Goal: Information Seeking & Learning: Learn about a topic

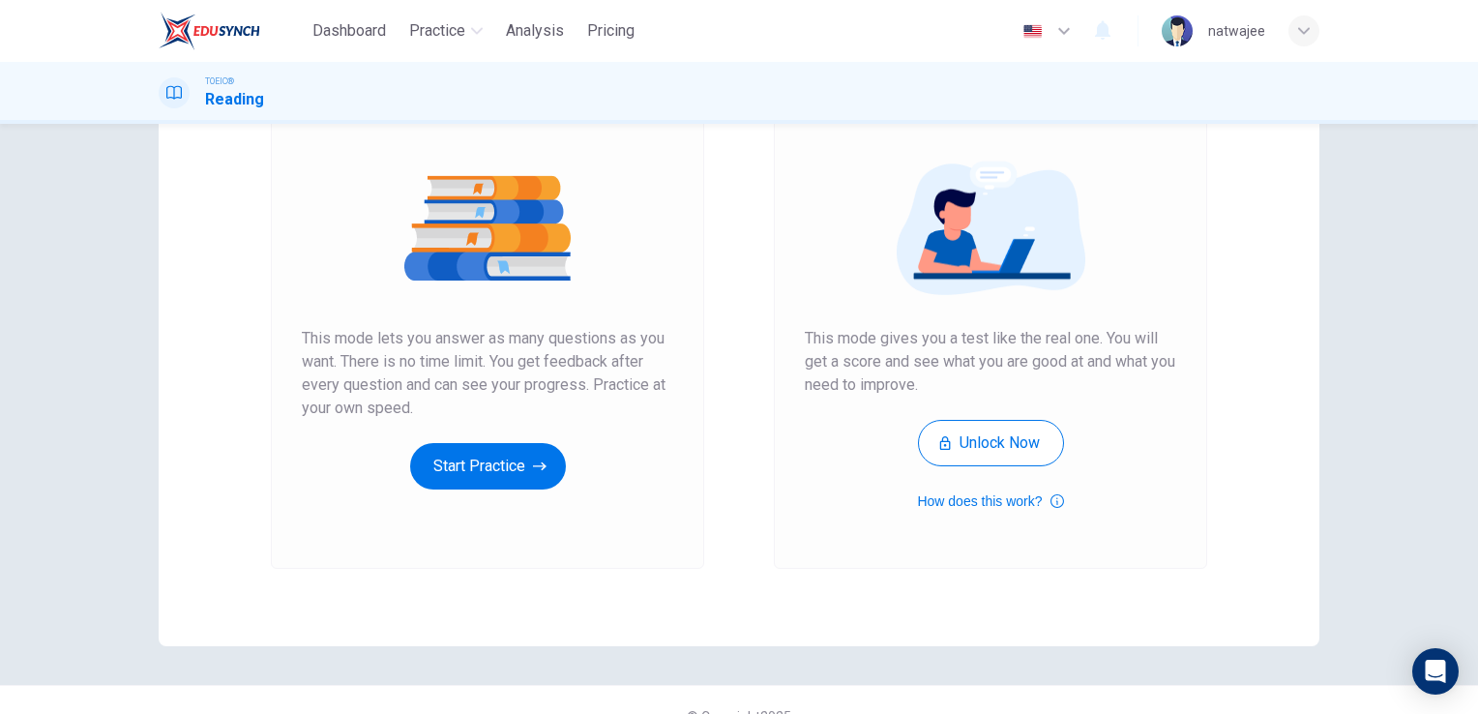
scroll to position [193, 0]
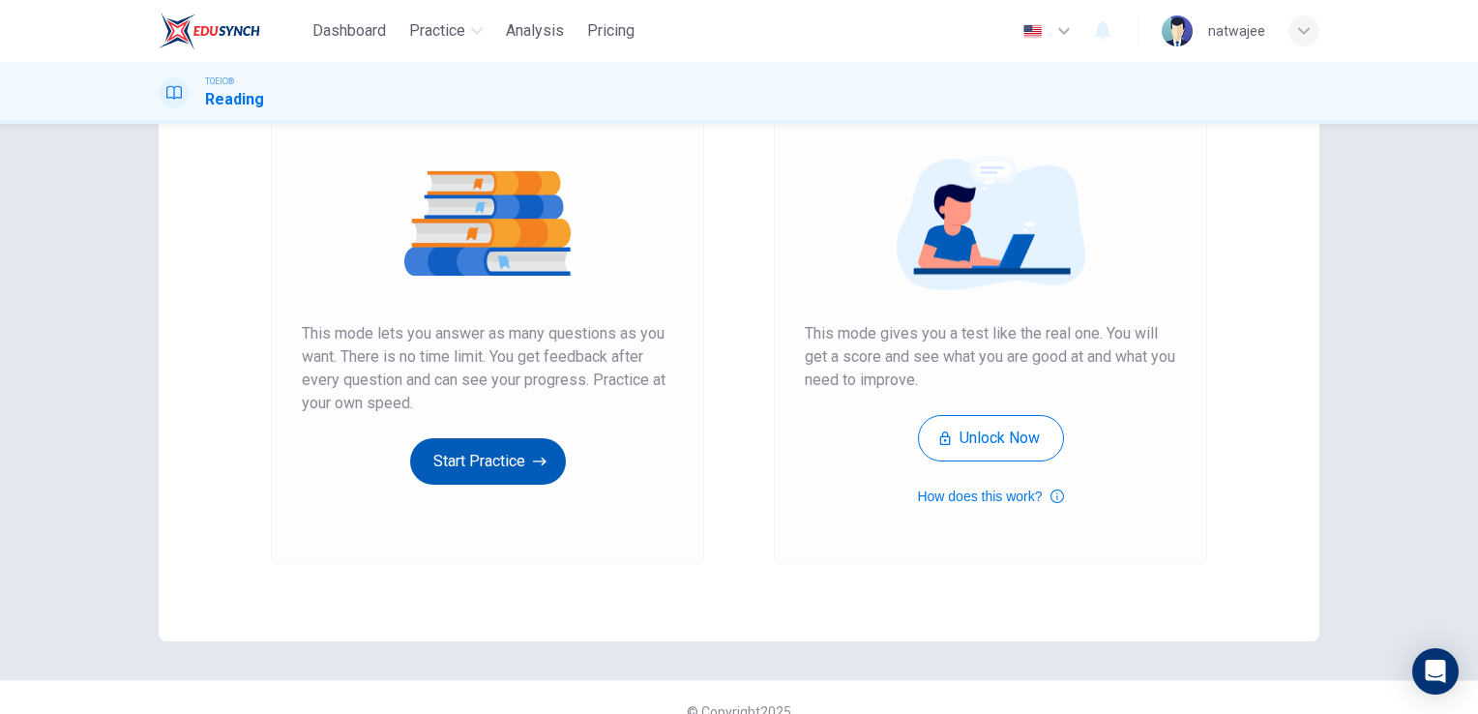
click at [484, 463] on button "Start Practice" at bounding box center [488, 461] width 156 height 46
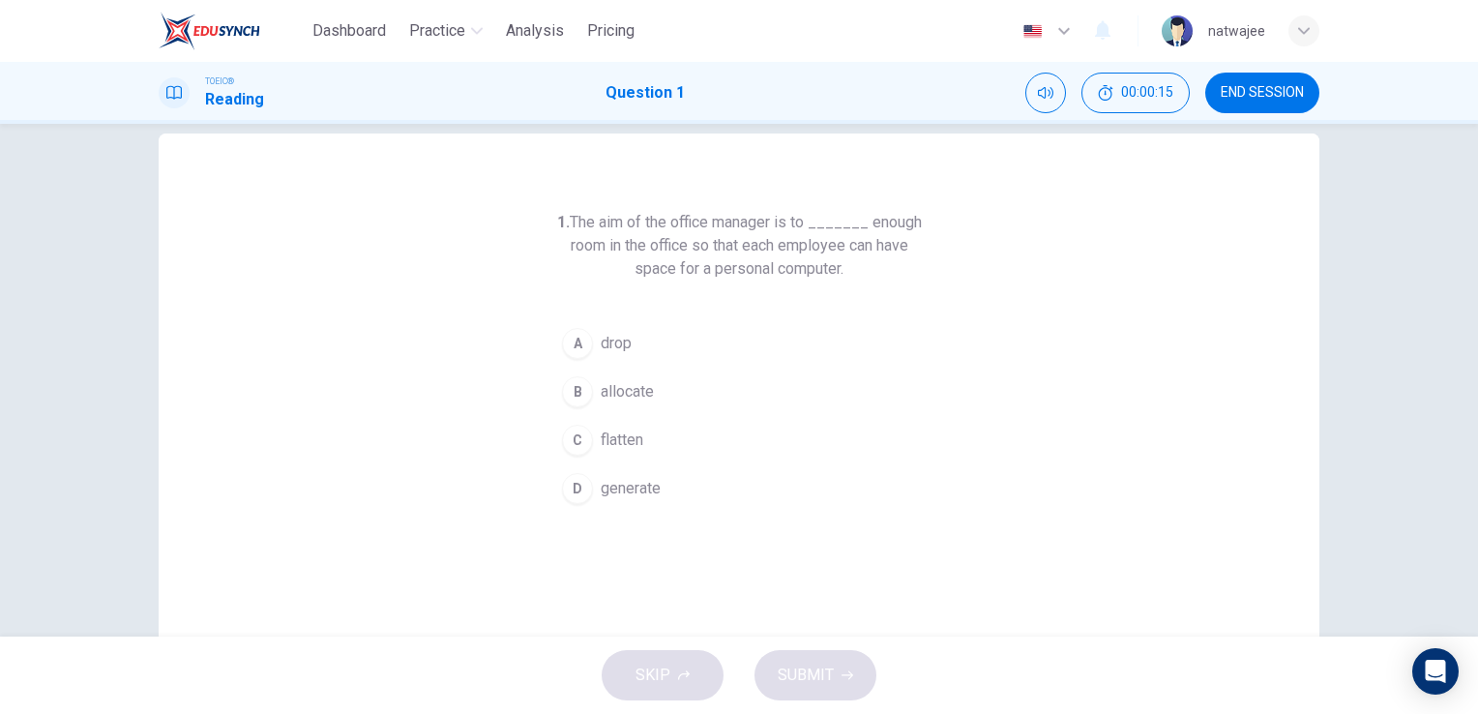
scroll to position [0, 0]
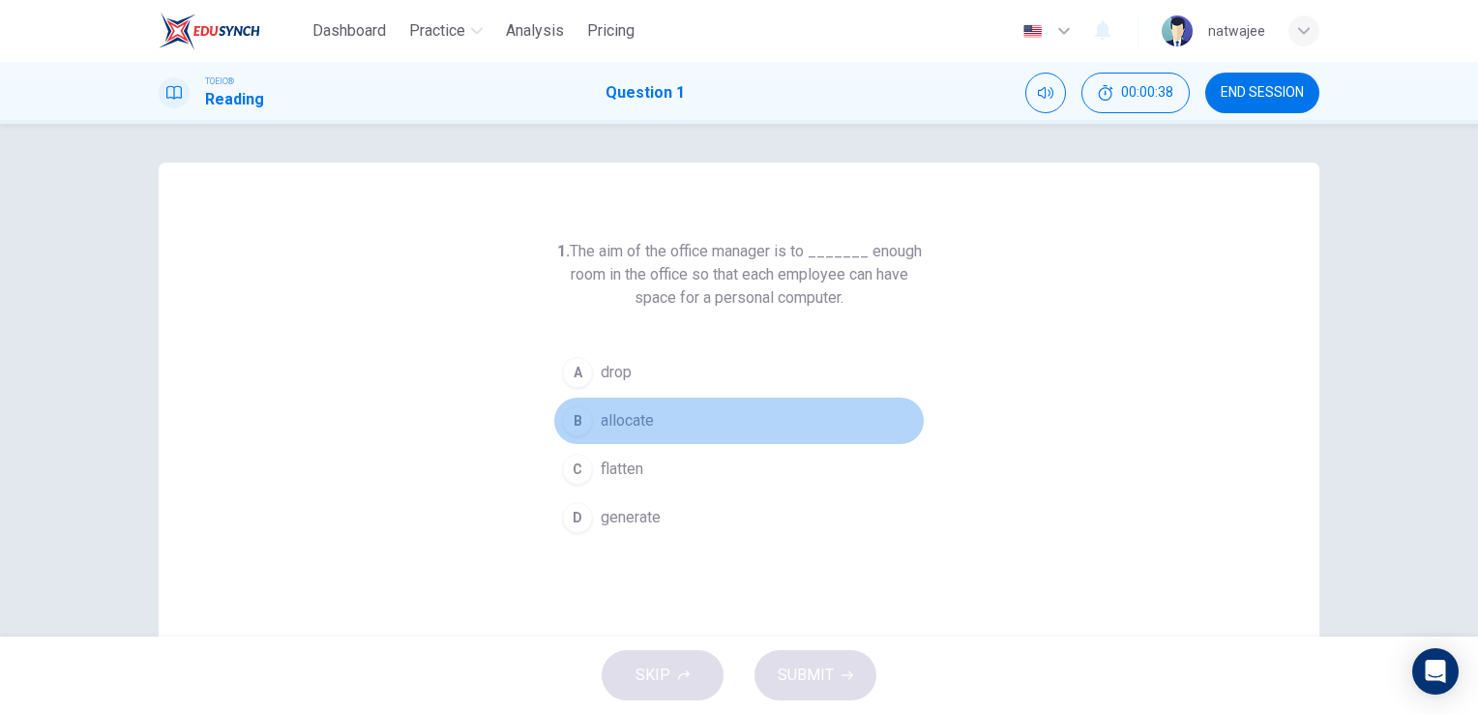
click at [612, 417] on span "allocate" at bounding box center [627, 420] width 53 height 23
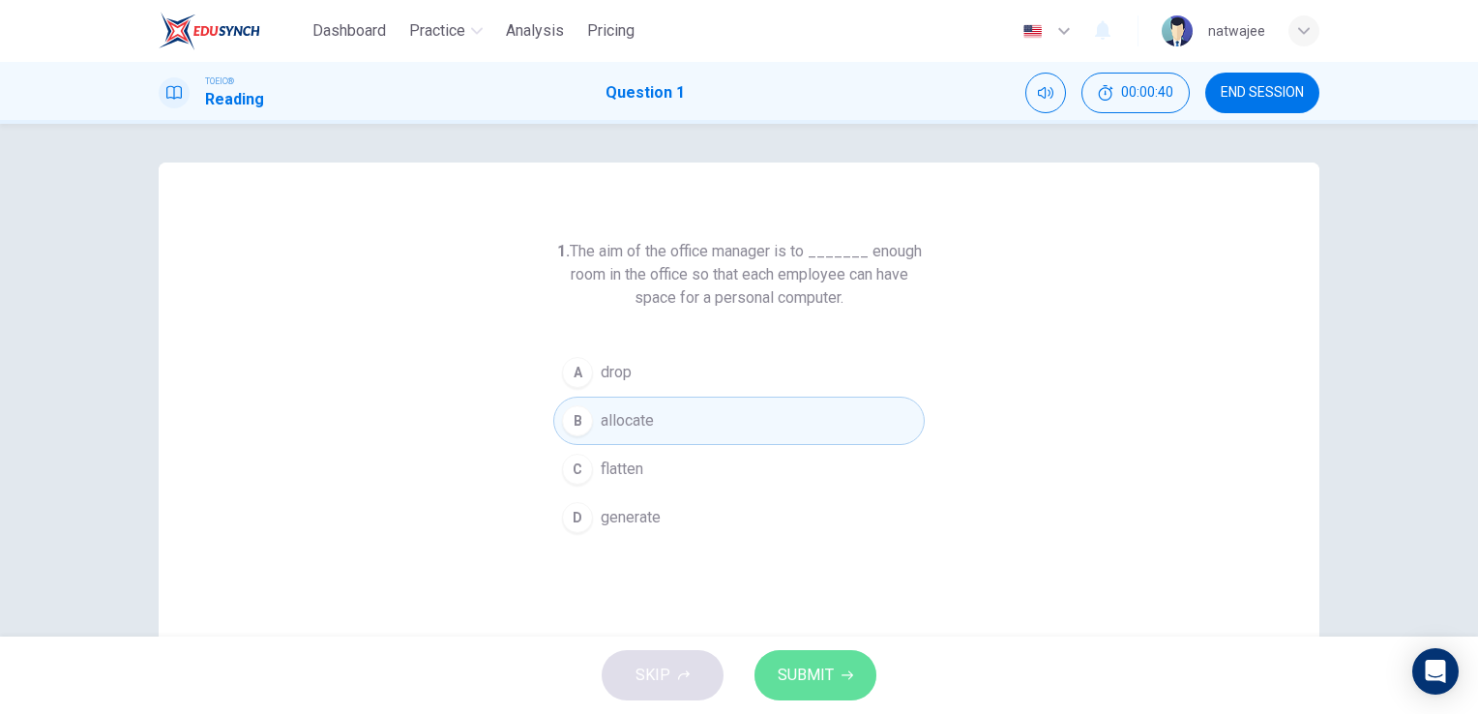
click at [798, 674] on span "SUBMIT" at bounding box center [806, 674] width 56 height 27
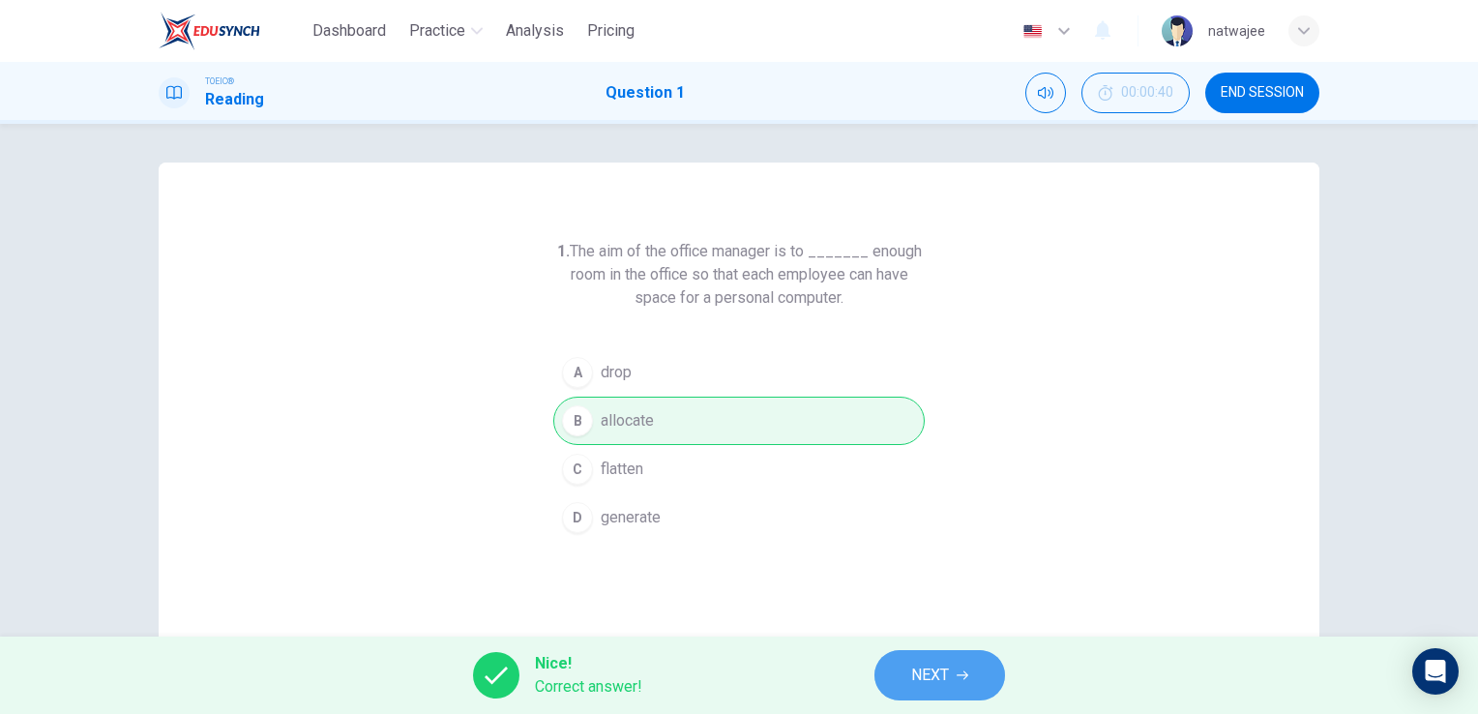
click at [948, 677] on span "NEXT" at bounding box center [930, 674] width 38 height 27
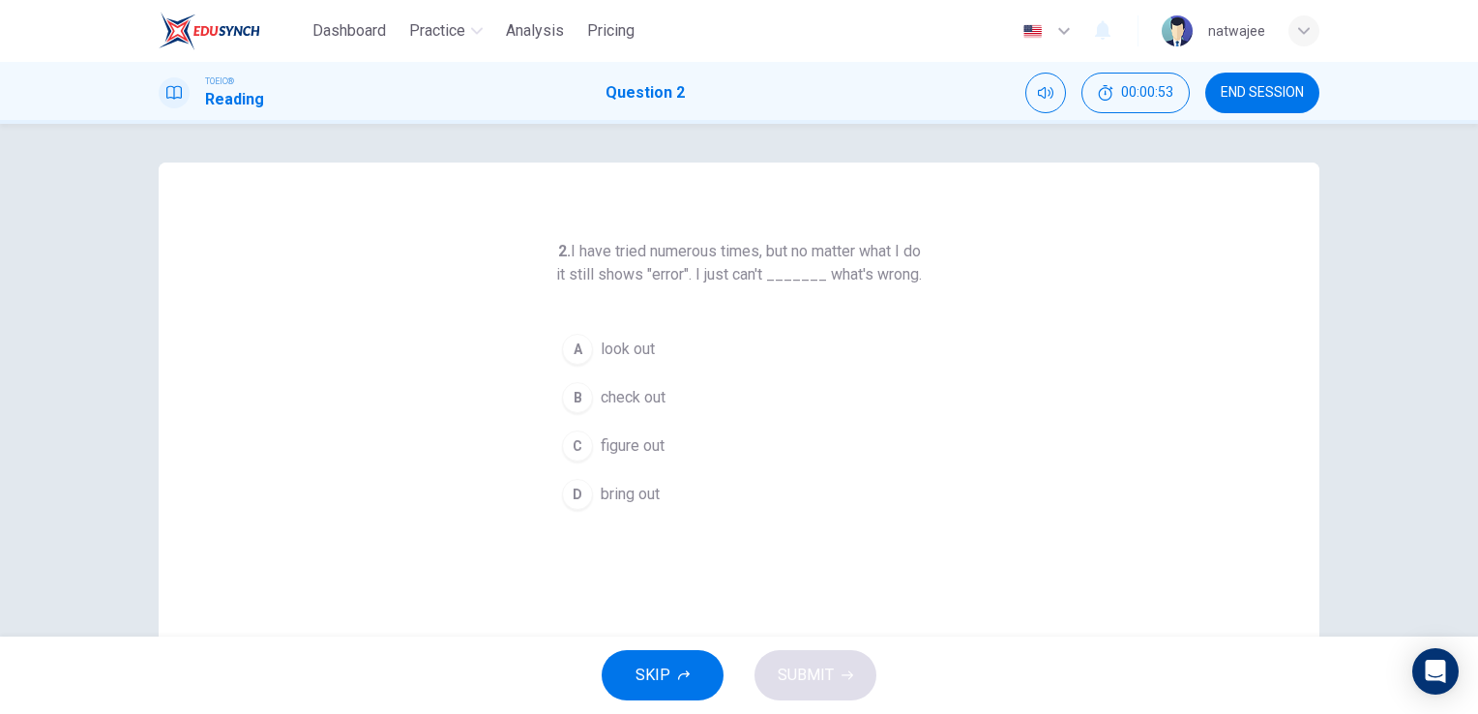
click at [632, 457] on span "figure out" at bounding box center [633, 445] width 64 height 23
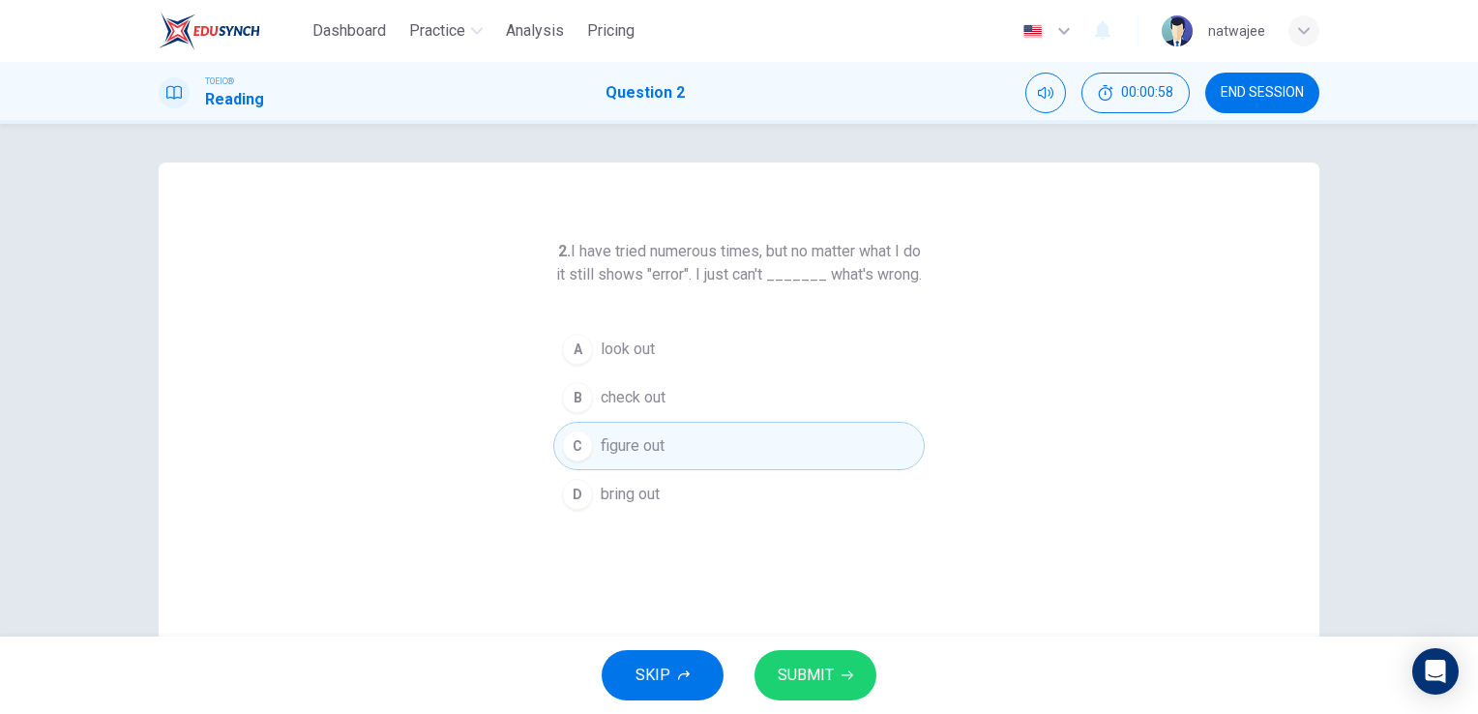
click at [814, 671] on span "SUBMIT" at bounding box center [806, 674] width 56 height 27
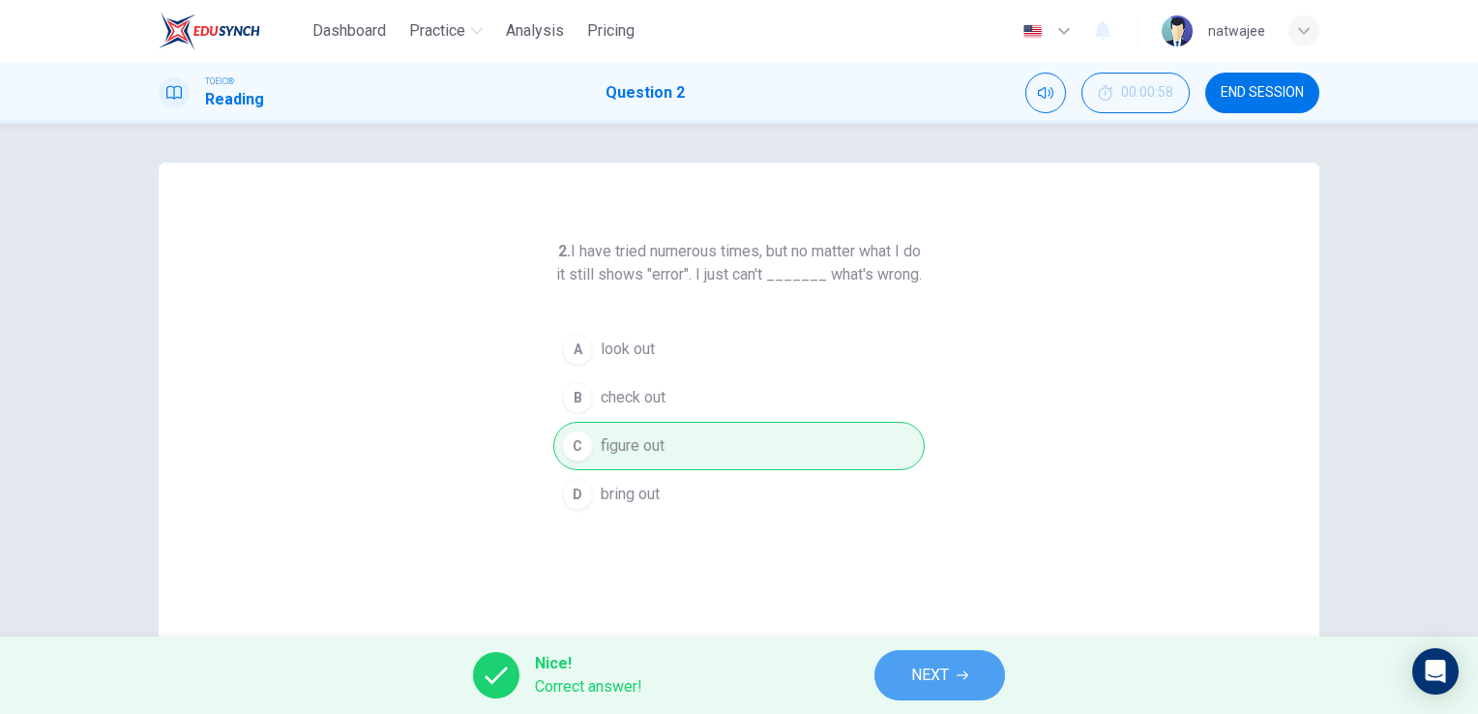
click at [934, 674] on span "NEXT" at bounding box center [930, 674] width 38 height 27
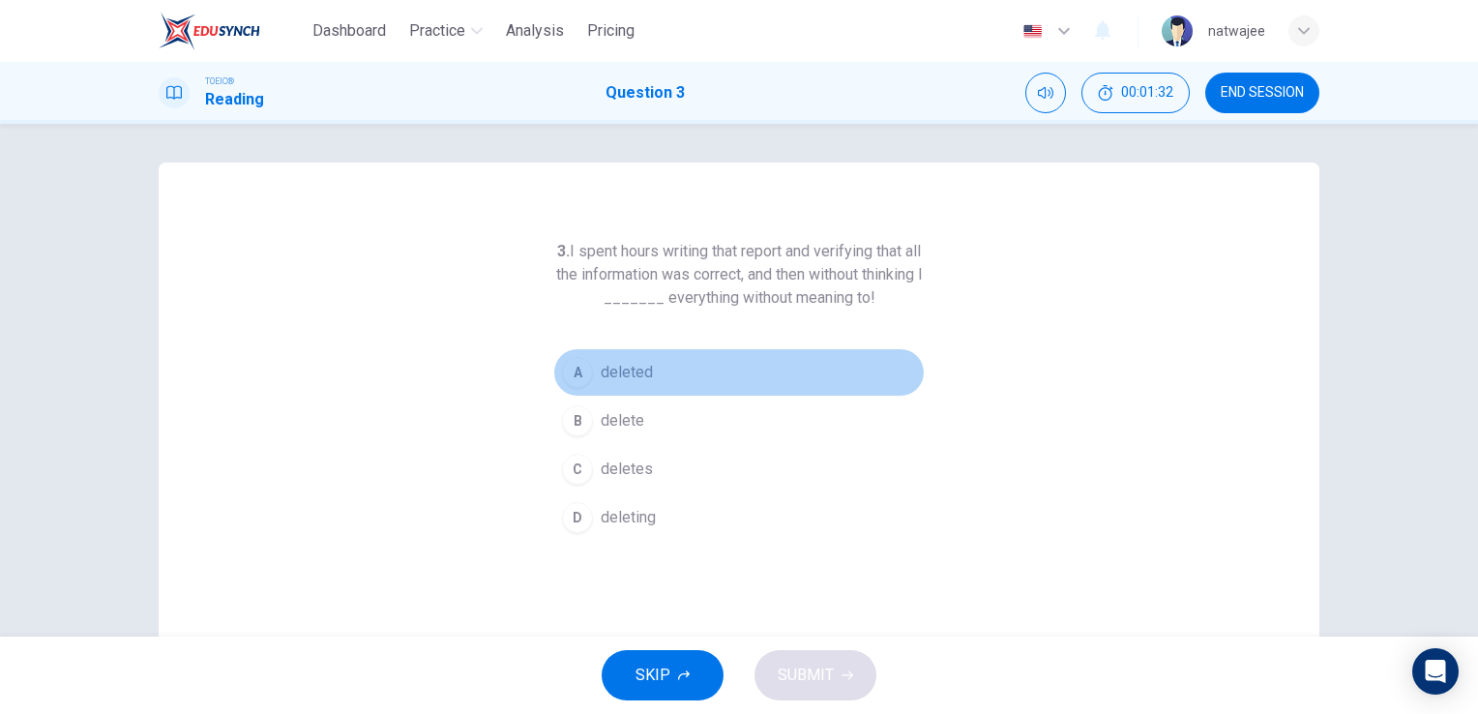
click at [623, 378] on span "deleted" at bounding box center [627, 372] width 52 height 23
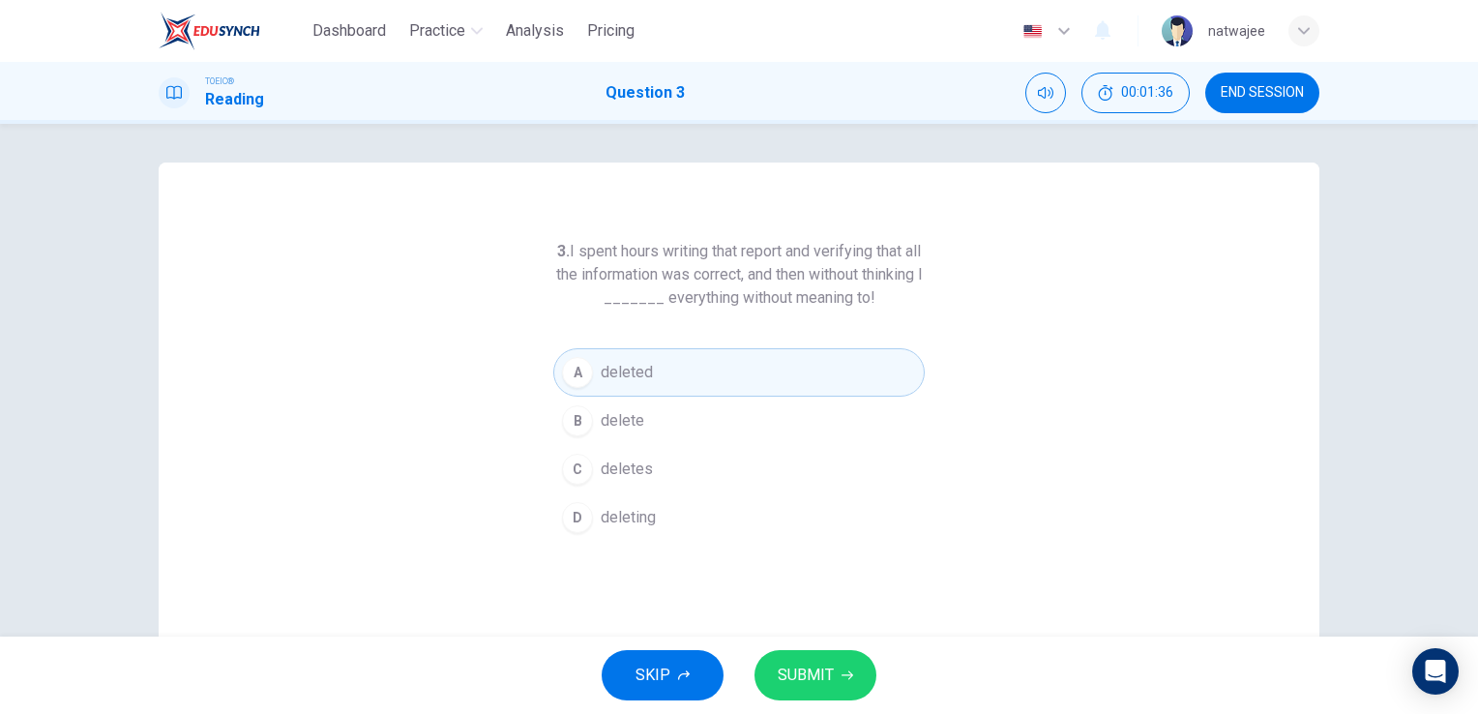
click at [821, 677] on span "SUBMIT" at bounding box center [806, 674] width 56 height 27
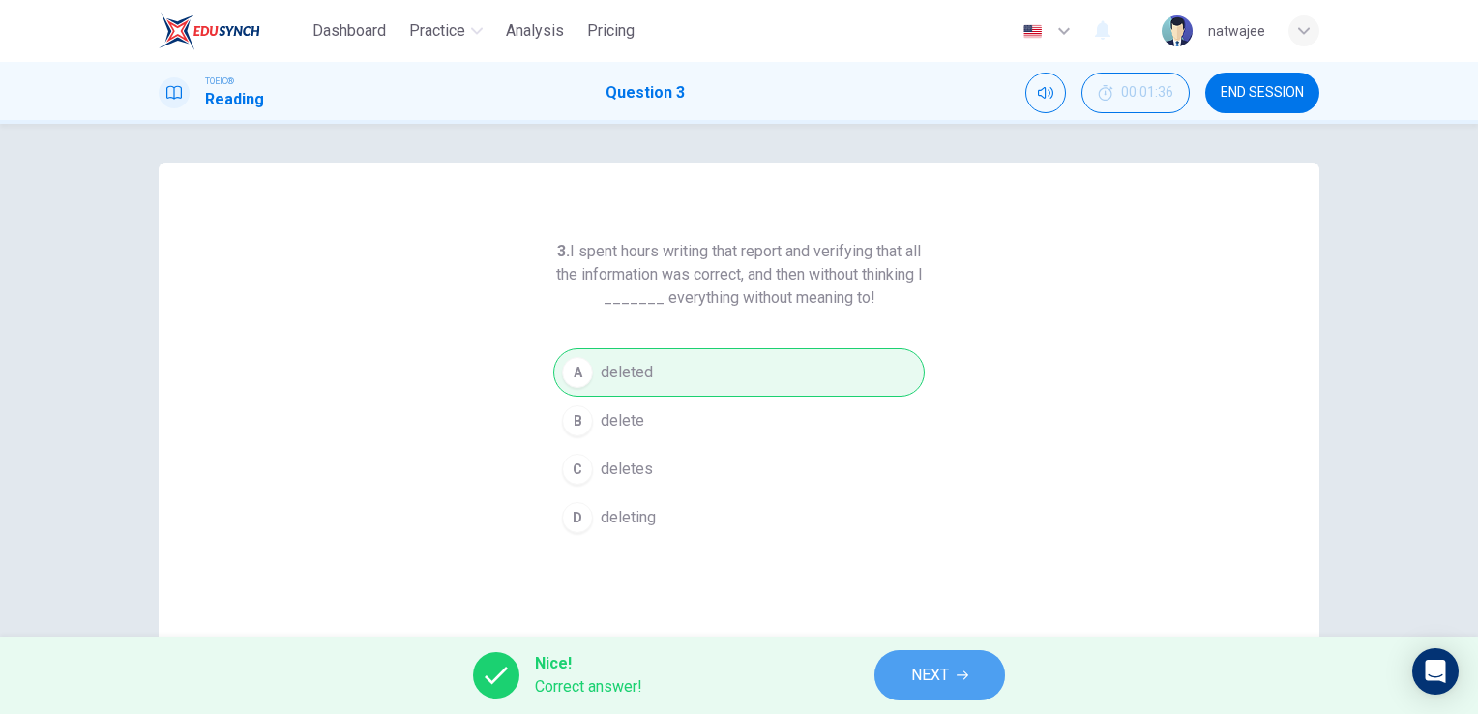
click at [957, 676] on icon "button" at bounding box center [962, 675] width 12 height 12
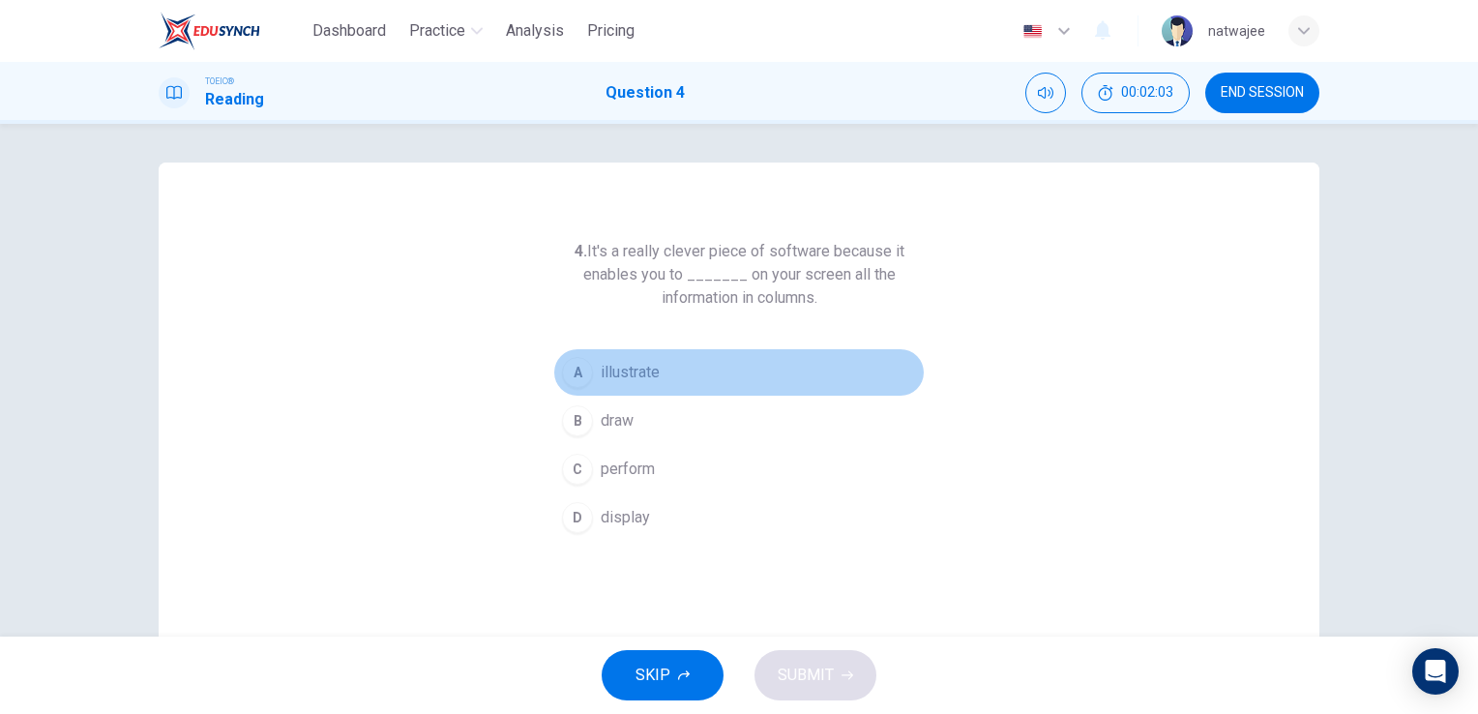
click at [646, 374] on span "illustrate" at bounding box center [630, 372] width 59 height 23
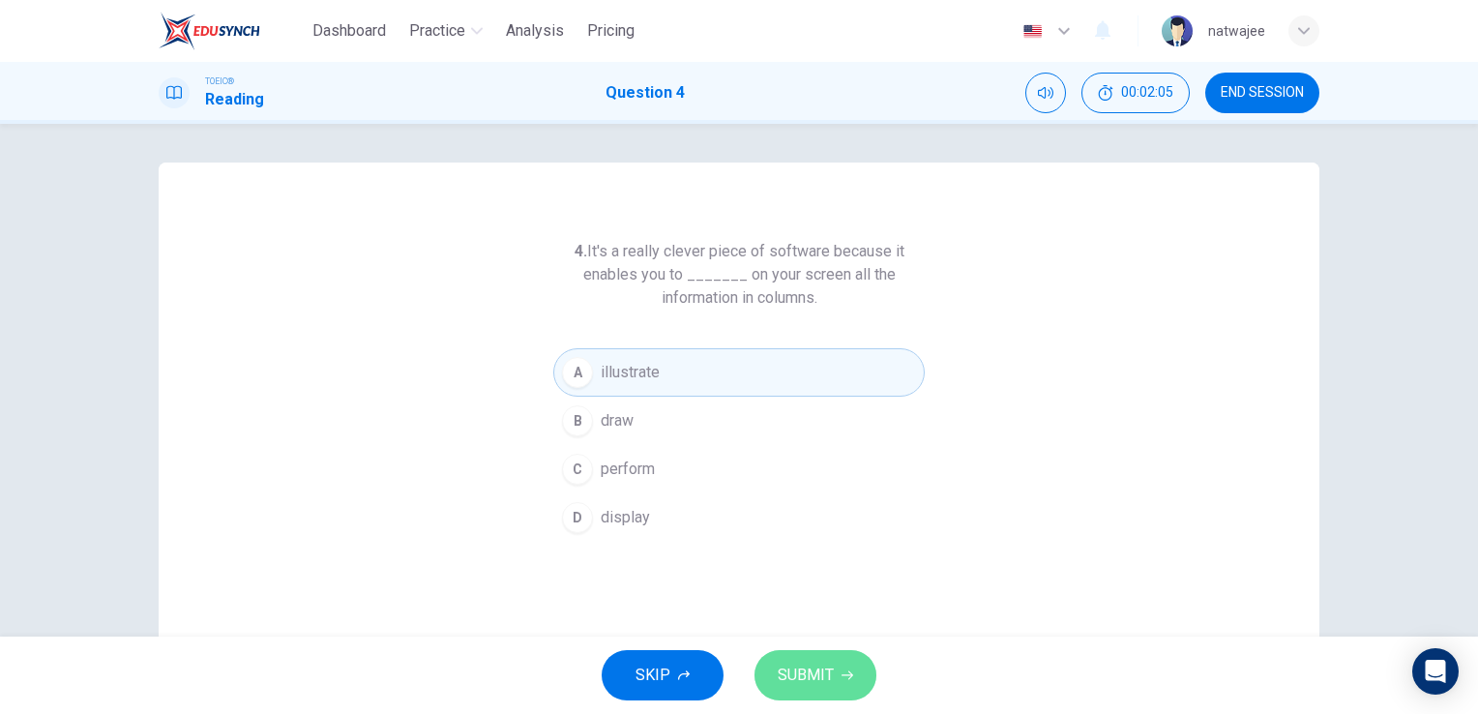
click at [816, 692] on button "SUBMIT" at bounding box center [815, 675] width 122 height 50
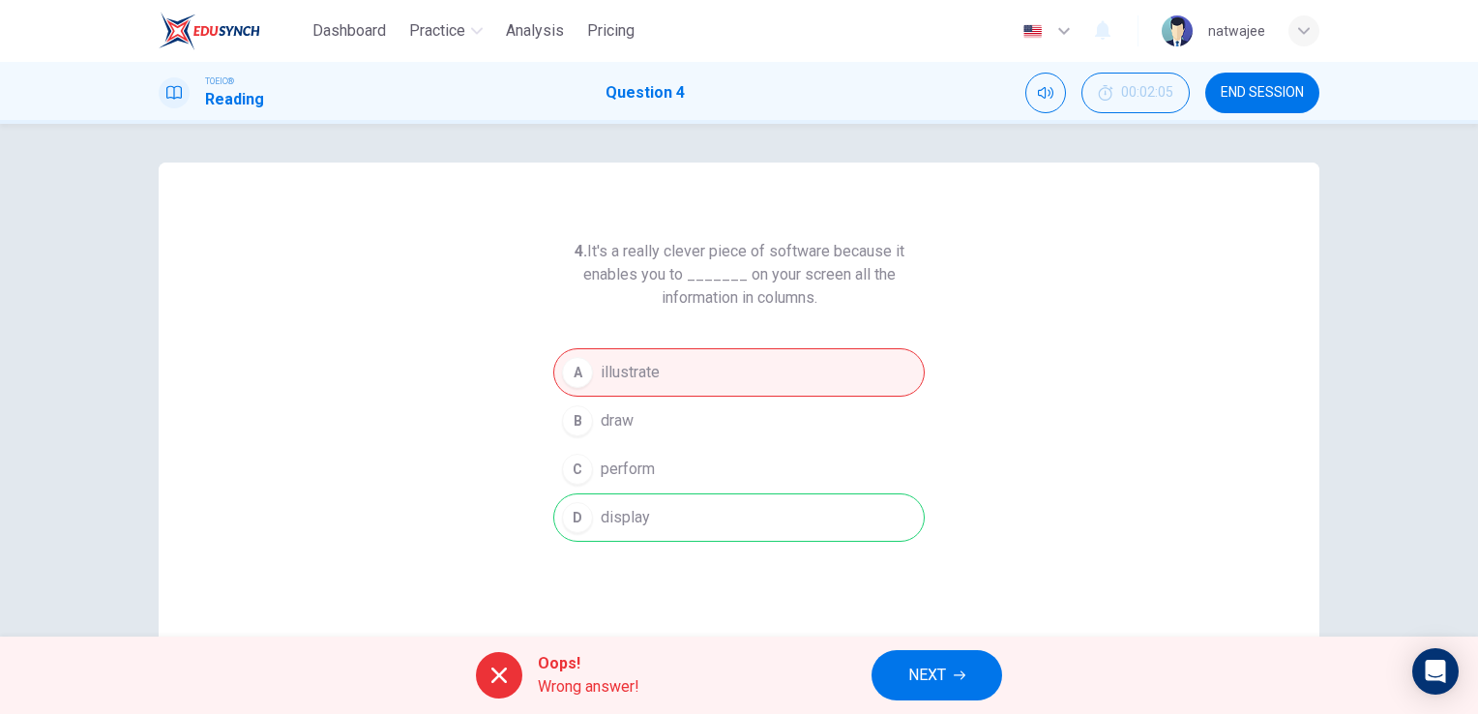
click at [952, 680] on button "NEXT" at bounding box center [936, 675] width 131 height 50
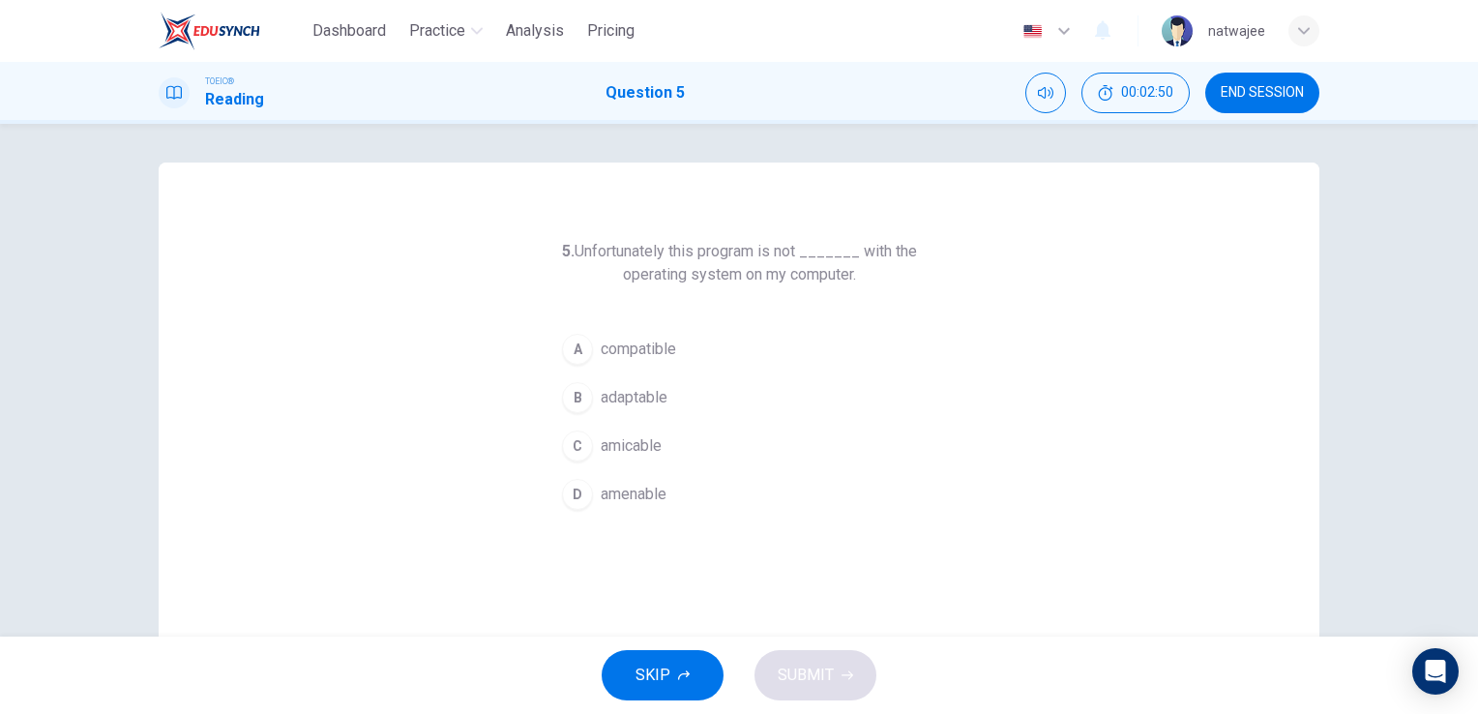
click at [1250, 114] on div "TOEIC® Reading Question 5 00:02:50 END SESSION" at bounding box center [739, 93] width 1478 height 62
click at [1253, 95] on span "END SESSION" at bounding box center [1261, 92] width 83 height 15
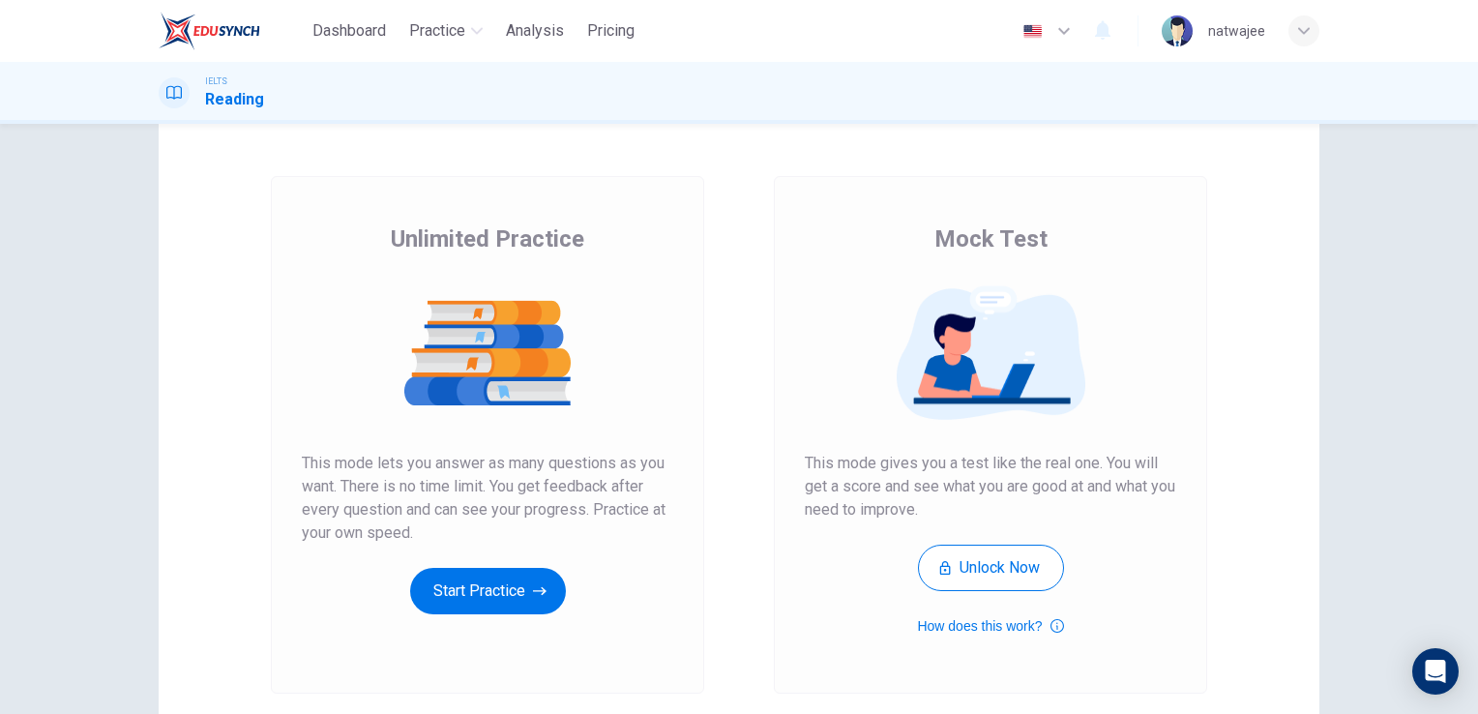
scroll to position [193, 0]
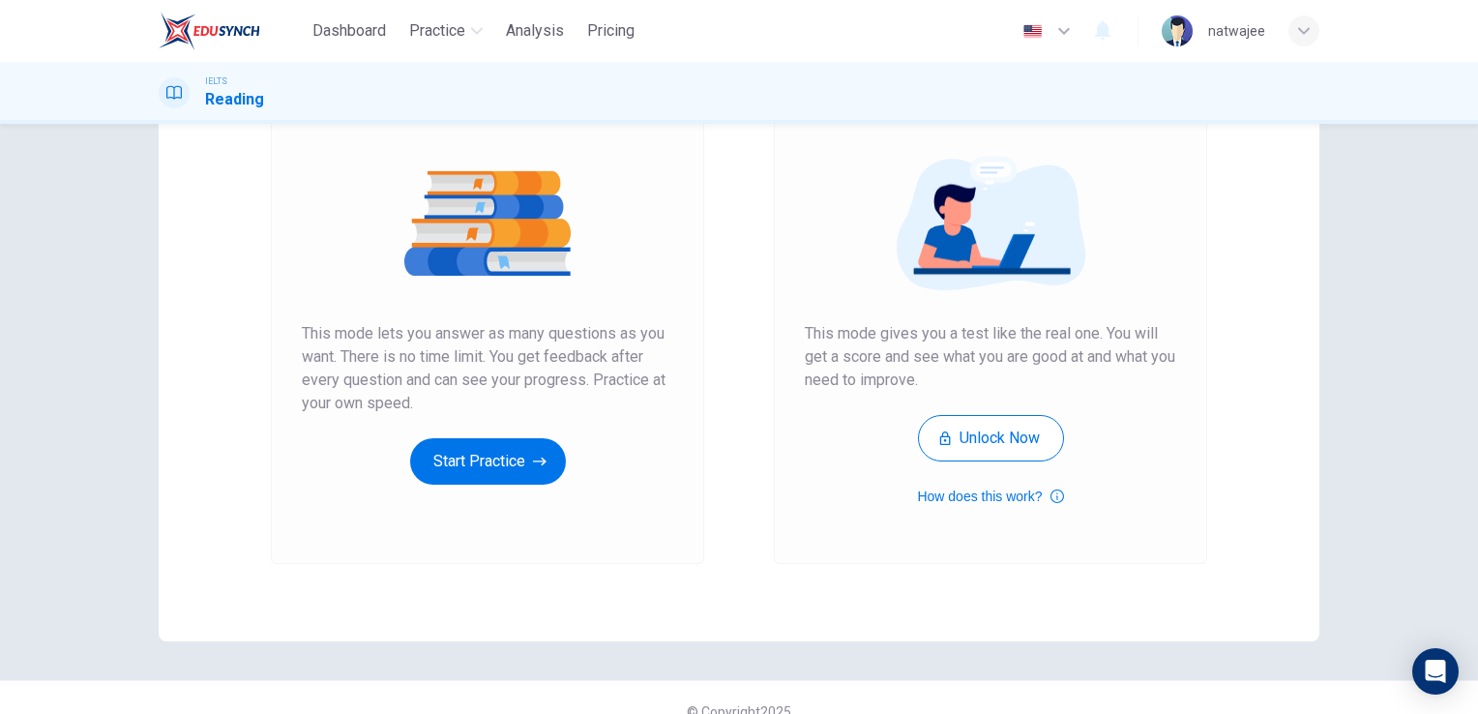
click at [495, 436] on div "Unlimited Practice This mode lets you answer as many questions as you want. The…" at bounding box center [487, 289] width 371 height 391
click at [502, 459] on button "Start Practice" at bounding box center [488, 461] width 156 height 46
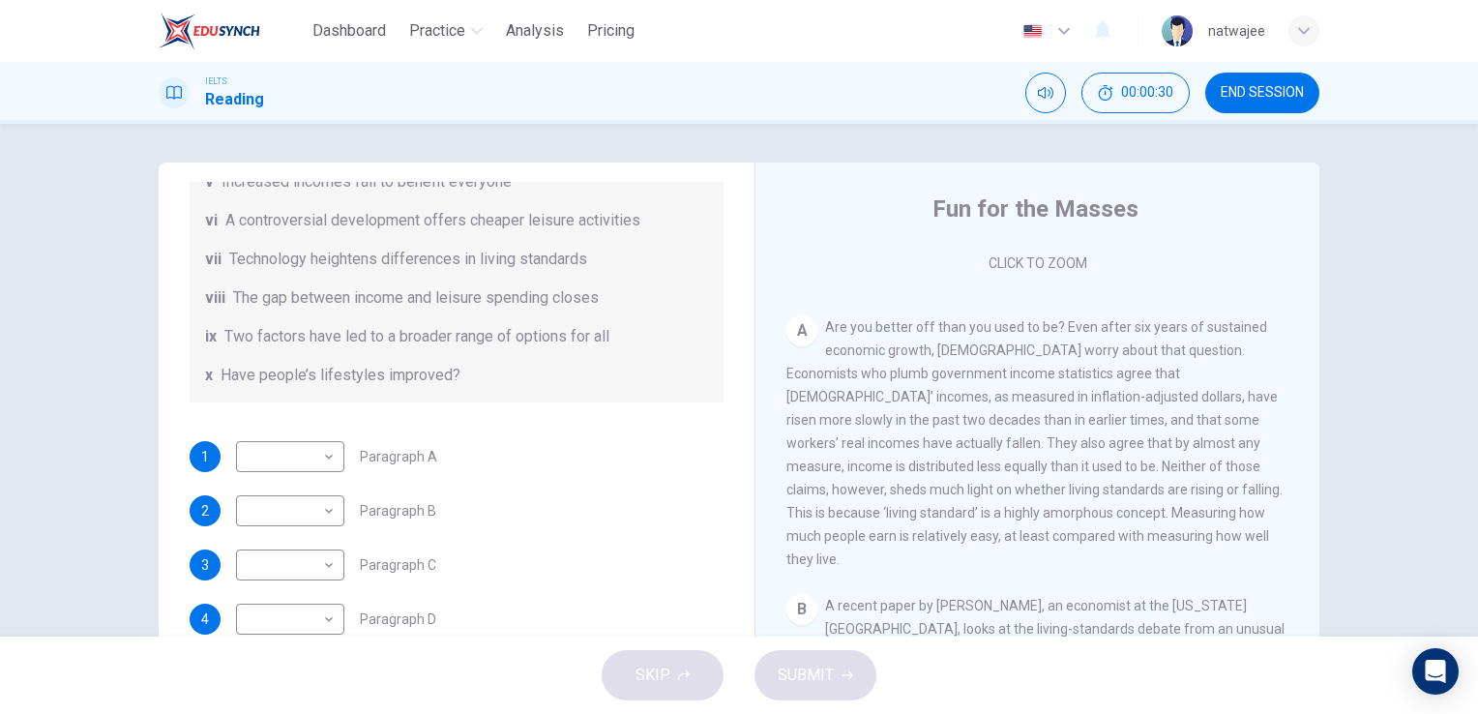
scroll to position [0, 0]
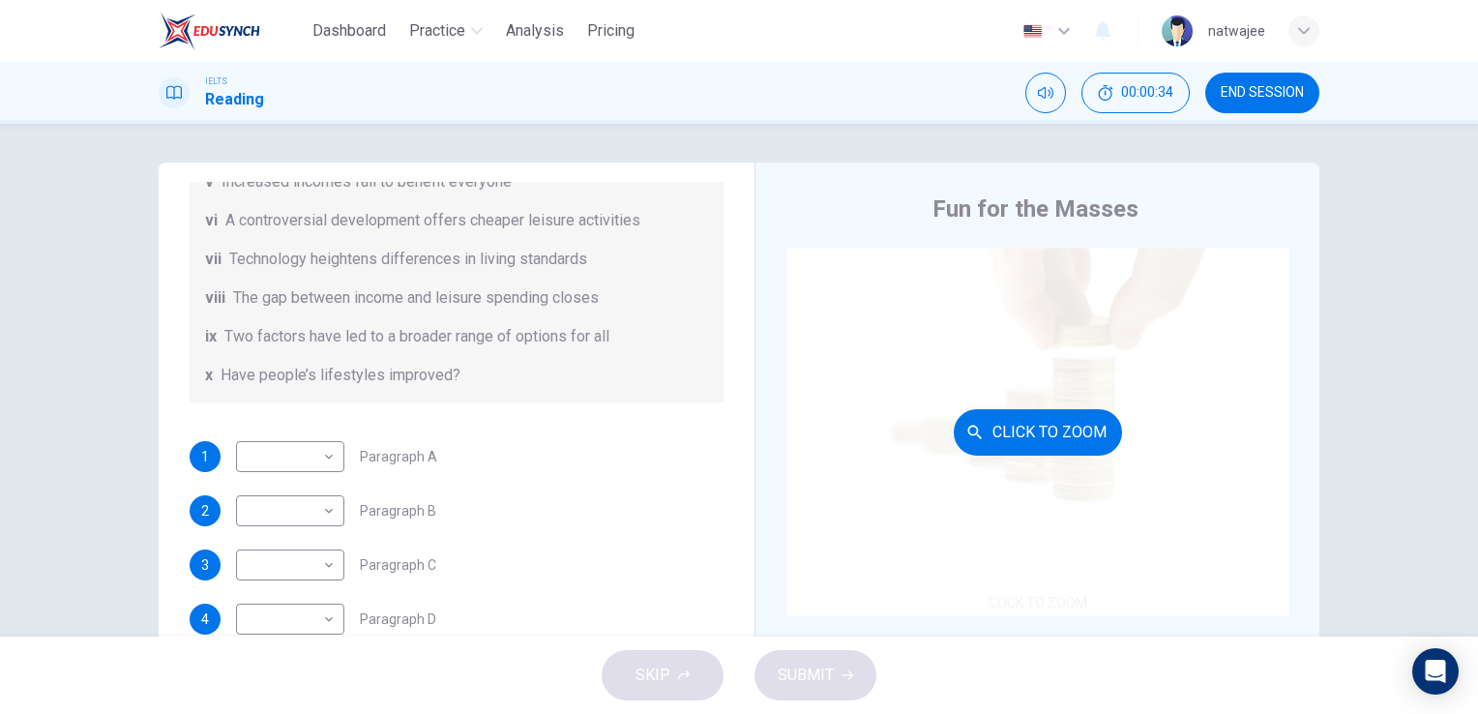
click at [1014, 427] on button "Click to Zoom" at bounding box center [1038, 432] width 168 height 46
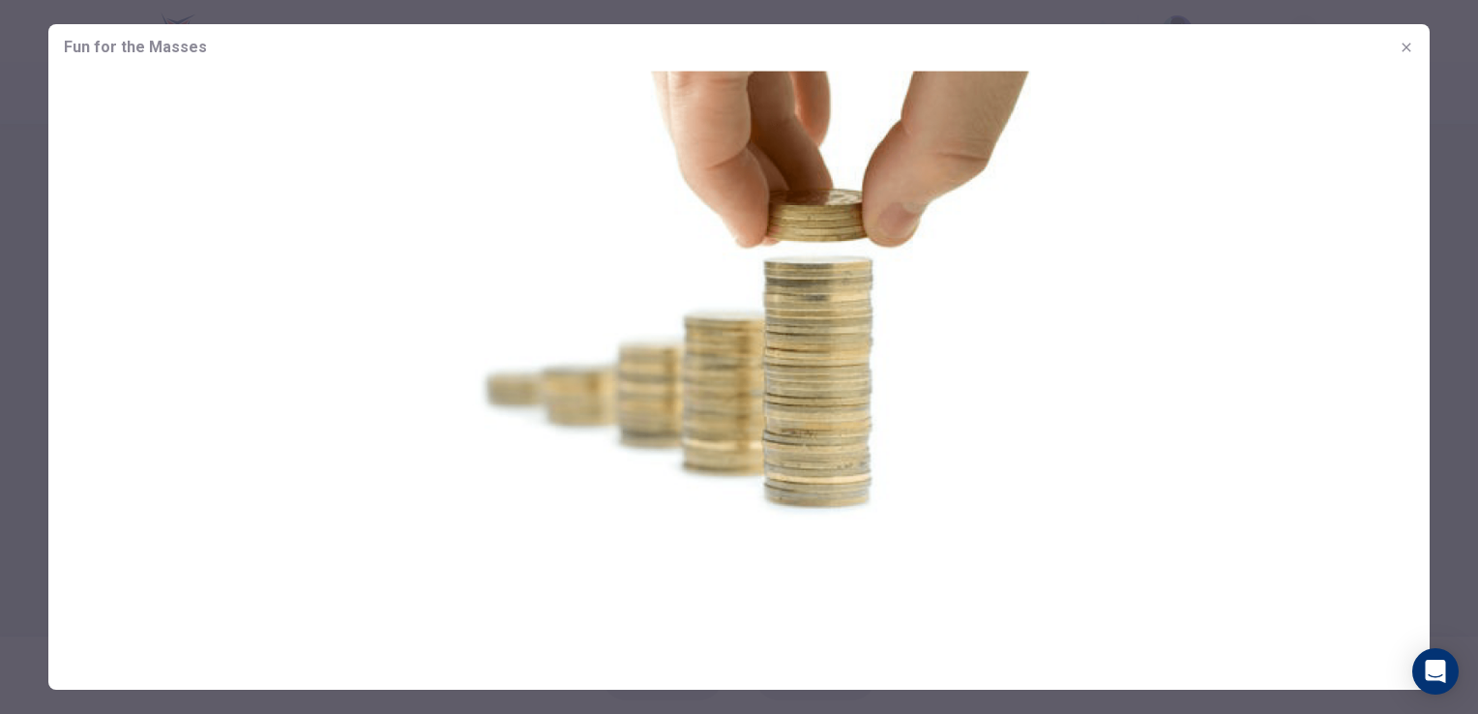
click at [1412, 47] on icon "button" at bounding box center [1405, 47] width 15 height 15
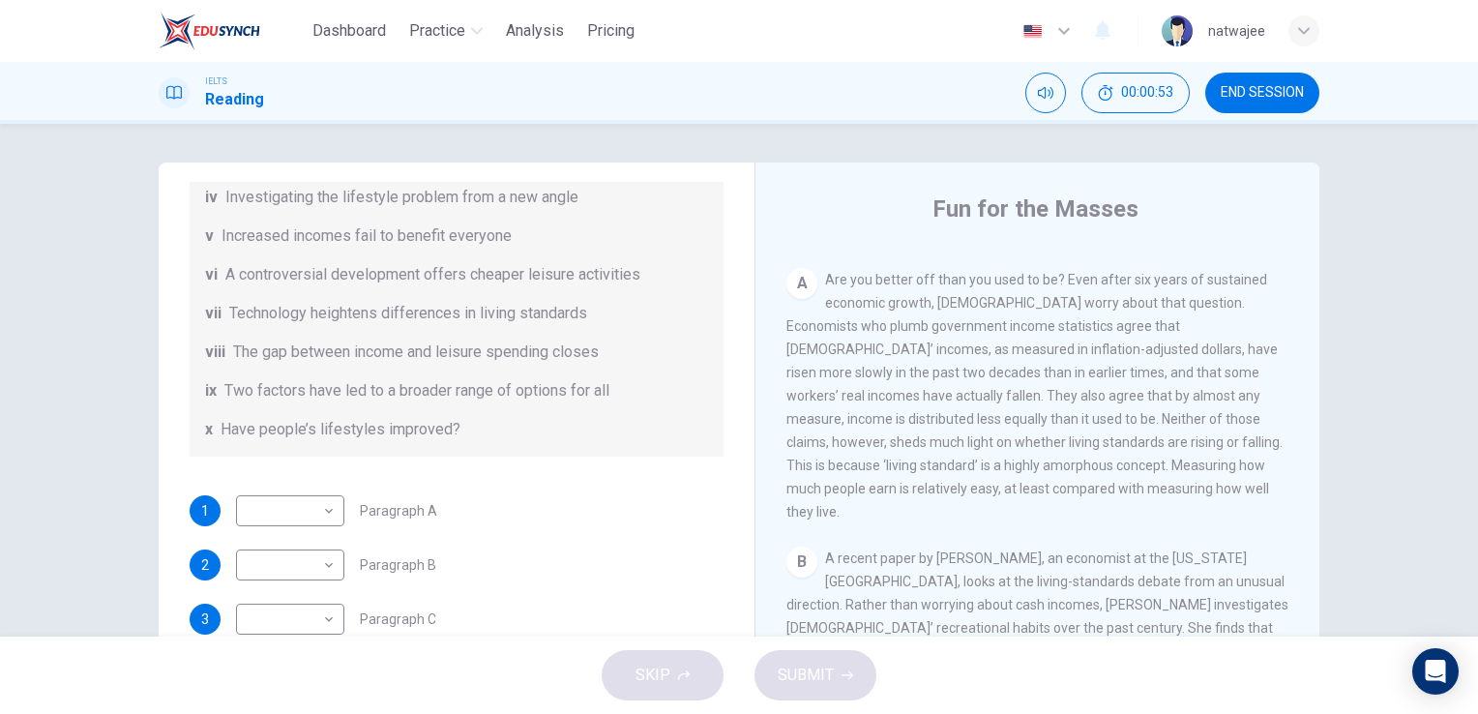
scroll to position [402, 0]
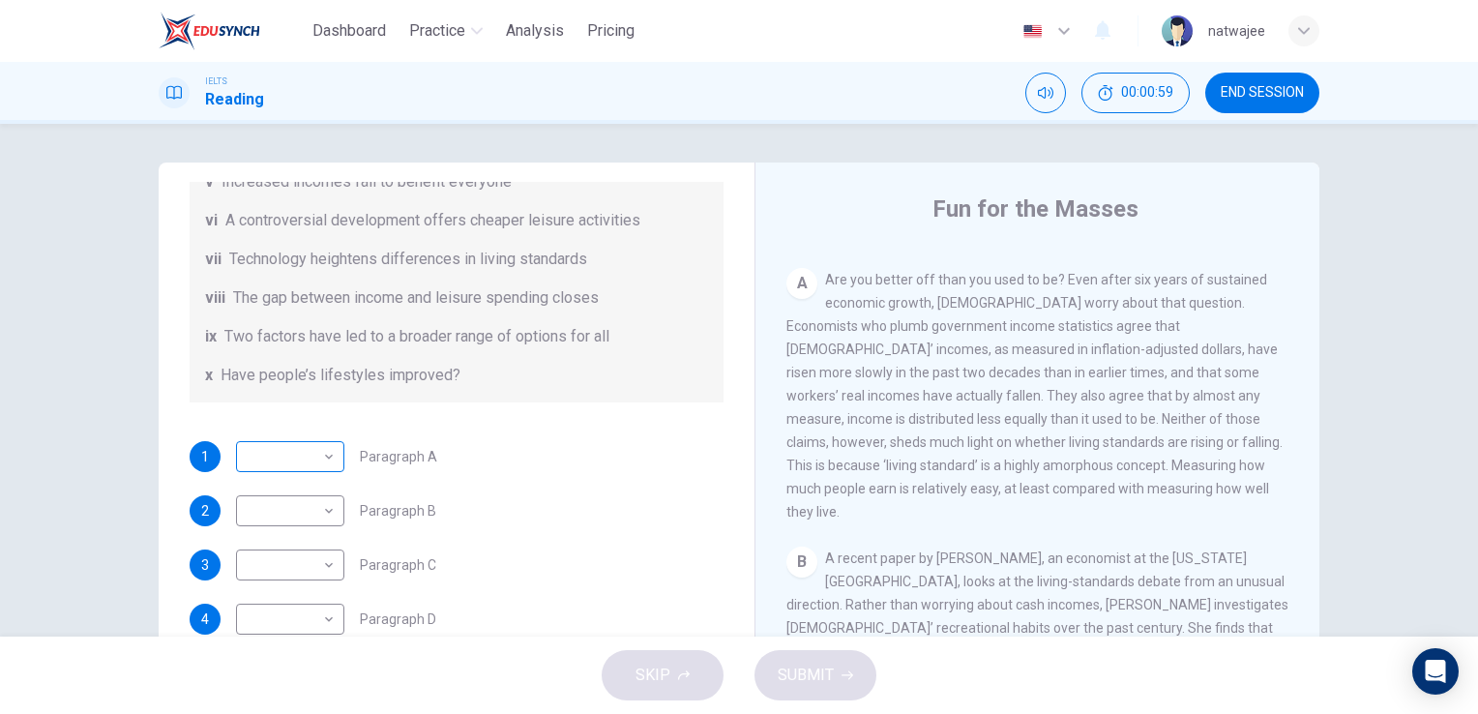
click at [329, 448] on body "Dashboard Practice Analysis Pricing English en ​ natwajee IELTS Reading 00:00:5…" at bounding box center [739, 357] width 1478 height 714
click at [541, 466] on div at bounding box center [739, 357] width 1478 height 714
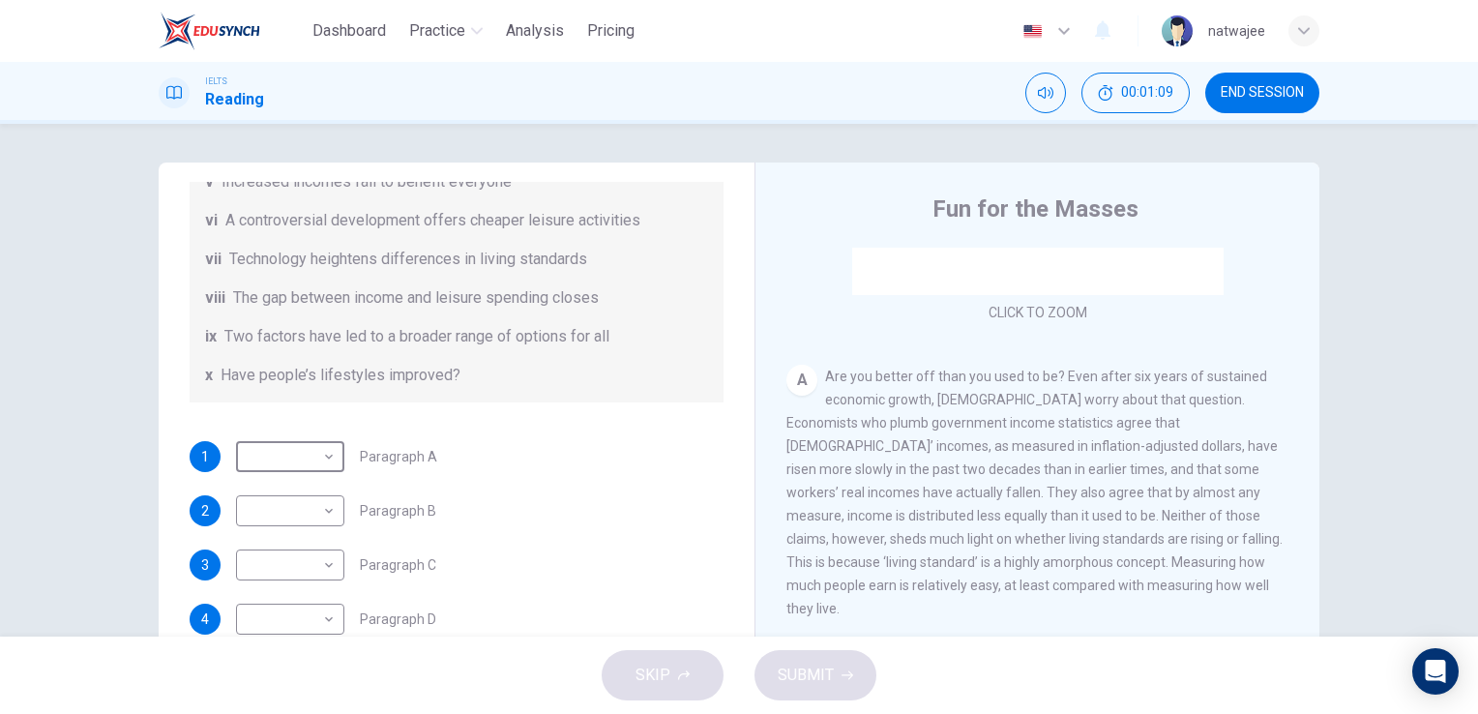
scroll to position [387, 0]
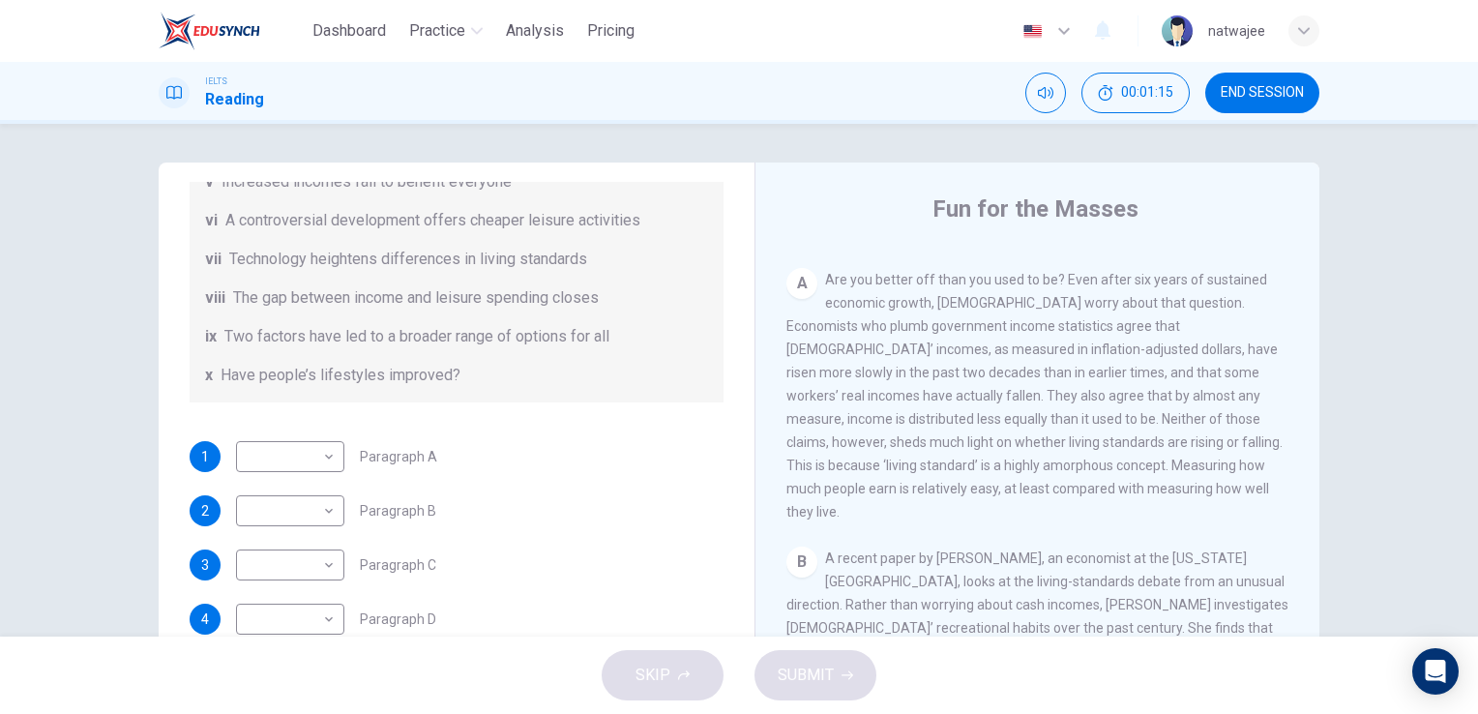
drag, startPoint x: 843, startPoint y: 297, endPoint x: 894, endPoint y: 315, distance: 53.5
click at [891, 316] on div "A Are you better off than you used to be? Even after six years of sustained eco…" at bounding box center [1037, 395] width 503 height 255
click at [1231, 88] on span "END SESSION" at bounding box center [1261, 92] width 83 height 15
